Goal: Information Seeking & Learning: Stay updated

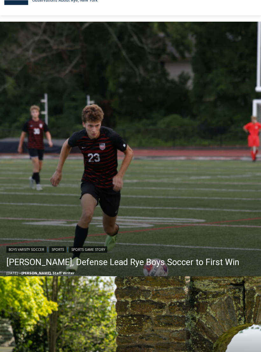
scroll to position [116, 0]
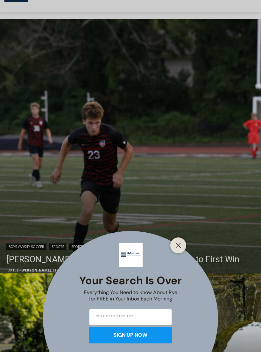
click at [182, 250] on button "Close" at bounding box center [178, 245] width 9 height 9
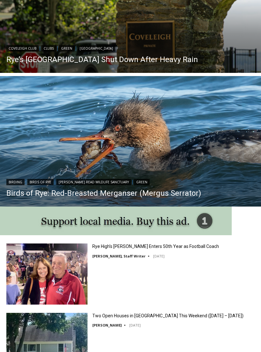
scroll to position [448, 0]
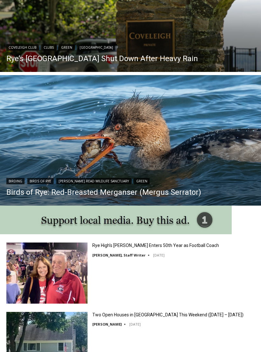
click at [143, 247] on link "Rye High’s [PERSON_NAME] Enters 50th Year as Football Coach" at bounding box center [155, 245] width 127 height 6
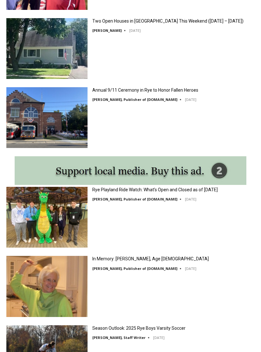
scroll to position [742, 0]
click at [137, 92] on link "Annual 9/11 Ceremony in Rye to Honor Fallen Heroes" at bounding box center [145, 90] width 106 height 6
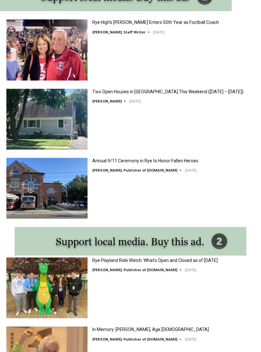
scroll to position [671, 0]
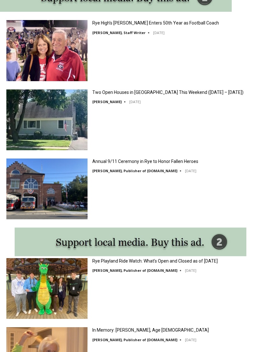
click at [142, 90] on link "Two Open Houses in [GEOGRAPHIC_DATA] This Weekend ([DATE] – [DATE])" at bounding box center [167, 92] width 151 height 6
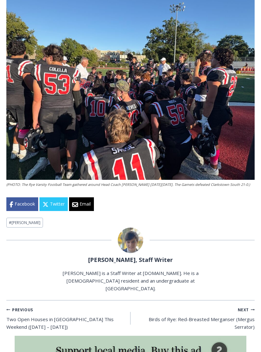
scroll to position [1947, 0]
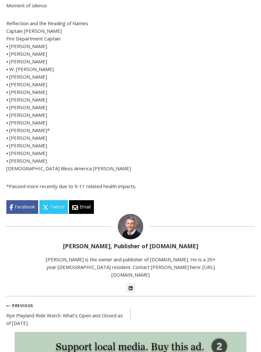
scroll to position [173, 0]
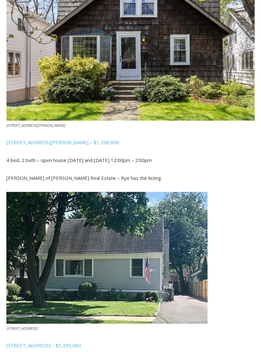
scroll to position [466, 0]
